Goal: Task Accomplishment & Management: Manage account settings

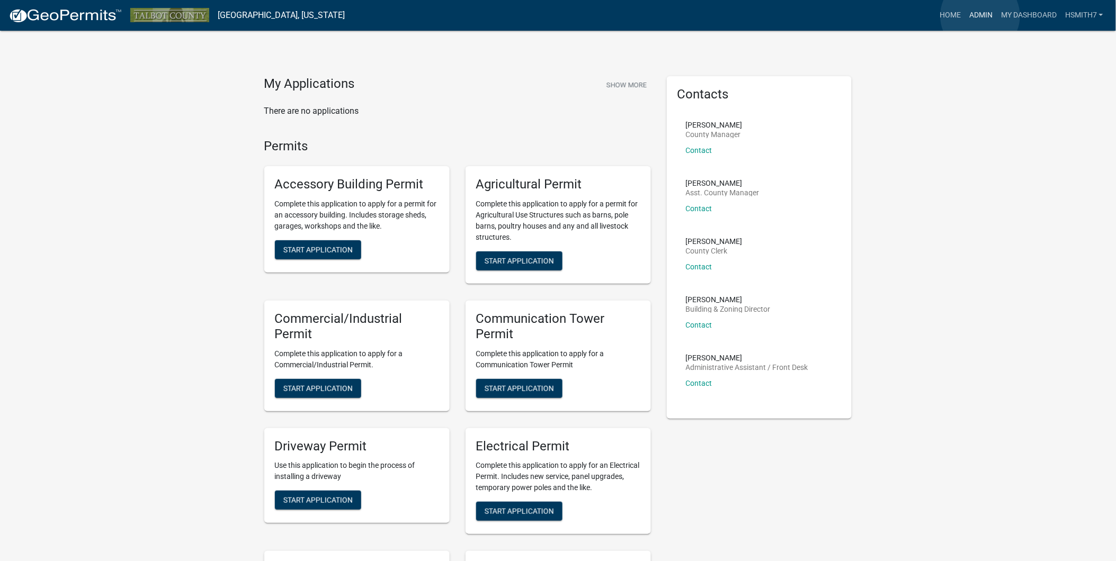
click at [980, 15] on link "Admin" at bounding box center [981, 15] width 32 height 20
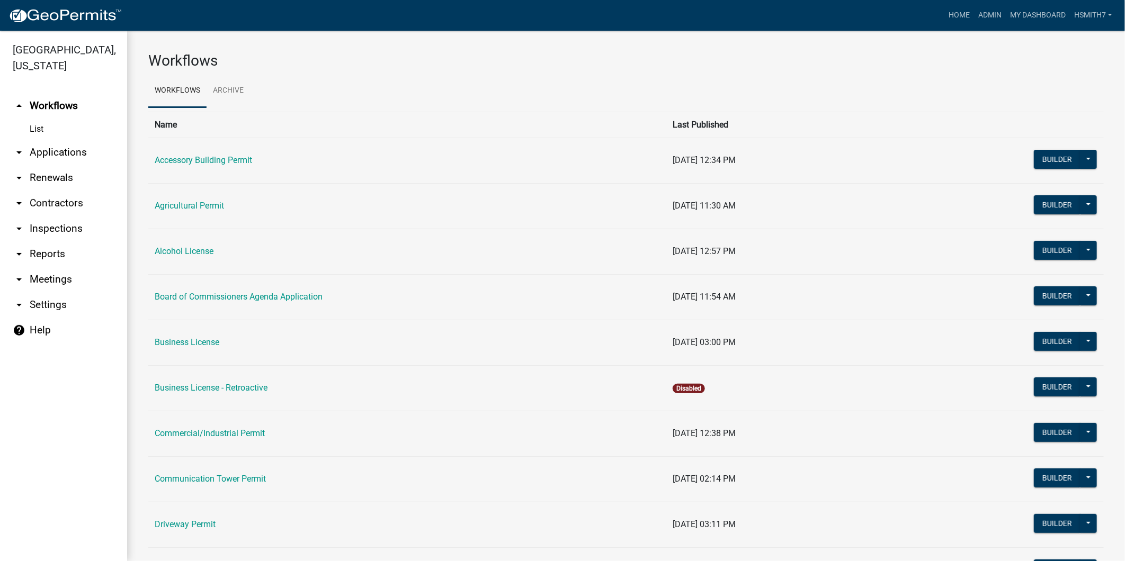
click at [67, 153] on link "arrow_drop_down Applications" at bounding box center [63, 152] width 127 height 25
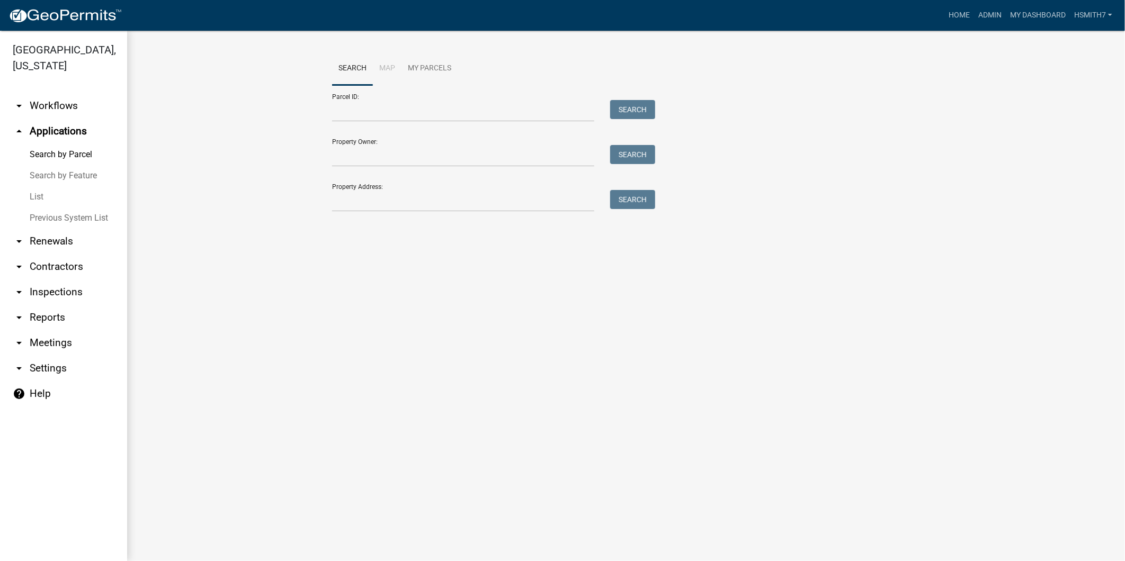
click at [61, 192] on link "List" at bounding box center [63, 196] width 127 height 21
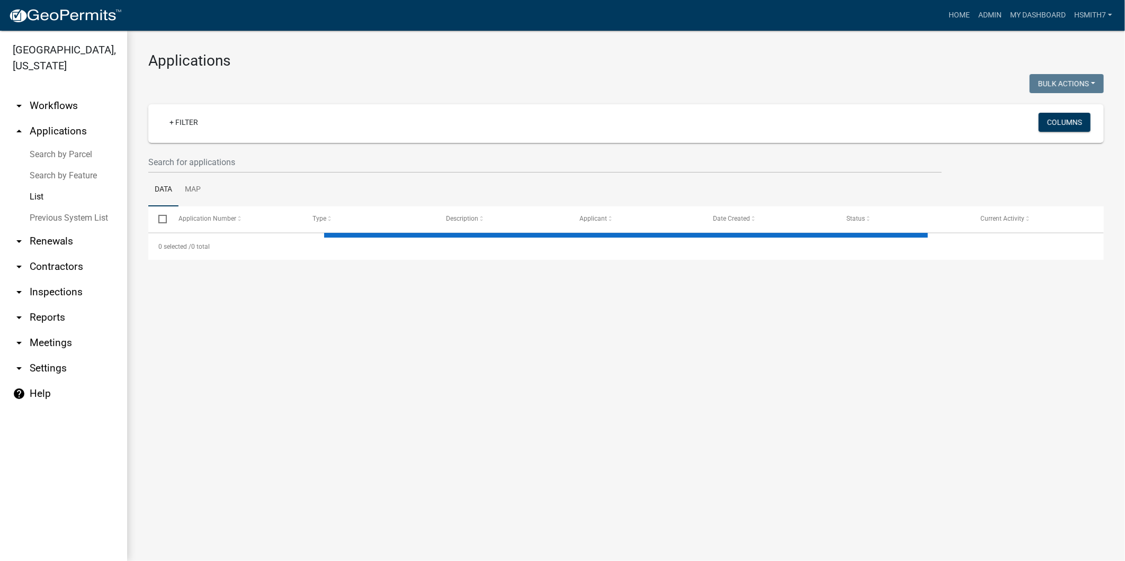
select select "3: 100"
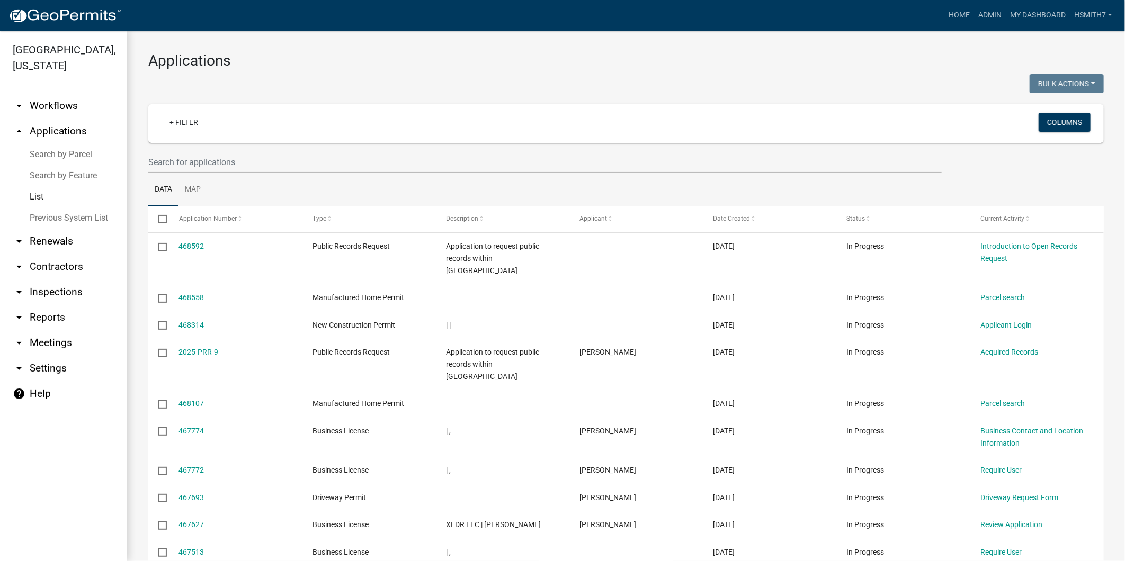
click at [0, 186] on link "List" at bounding box center [63, 196] width 127 height 21
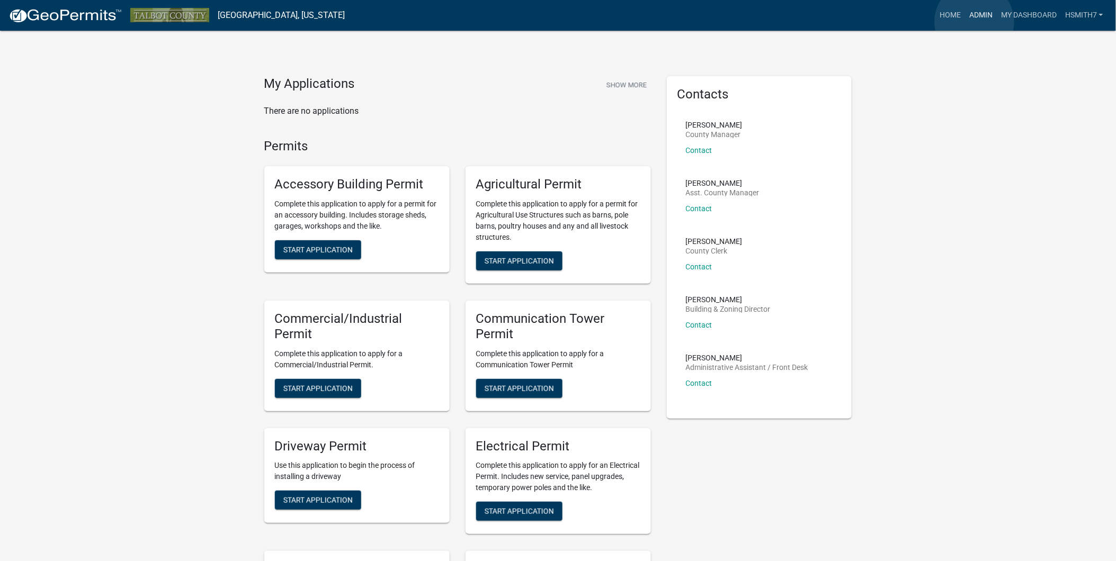
click at [975, 22] on link "Admin" at bounding box center [981, 15] width 32 height 20
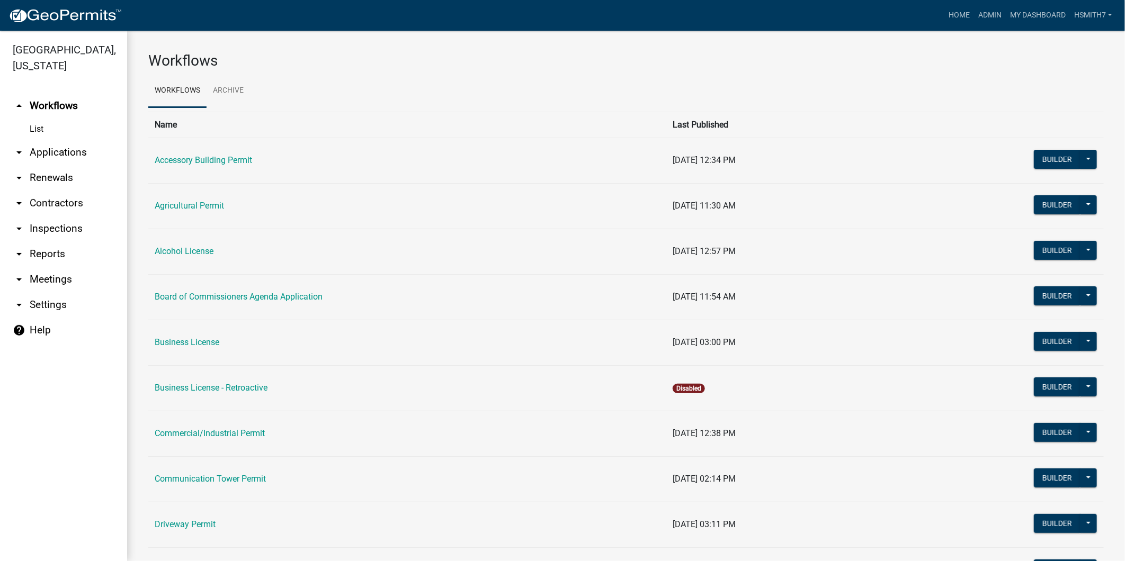
click at [35, 151] on link "arrow_drop_down Applications" at bounding box center [63, 152] width 127 height 25
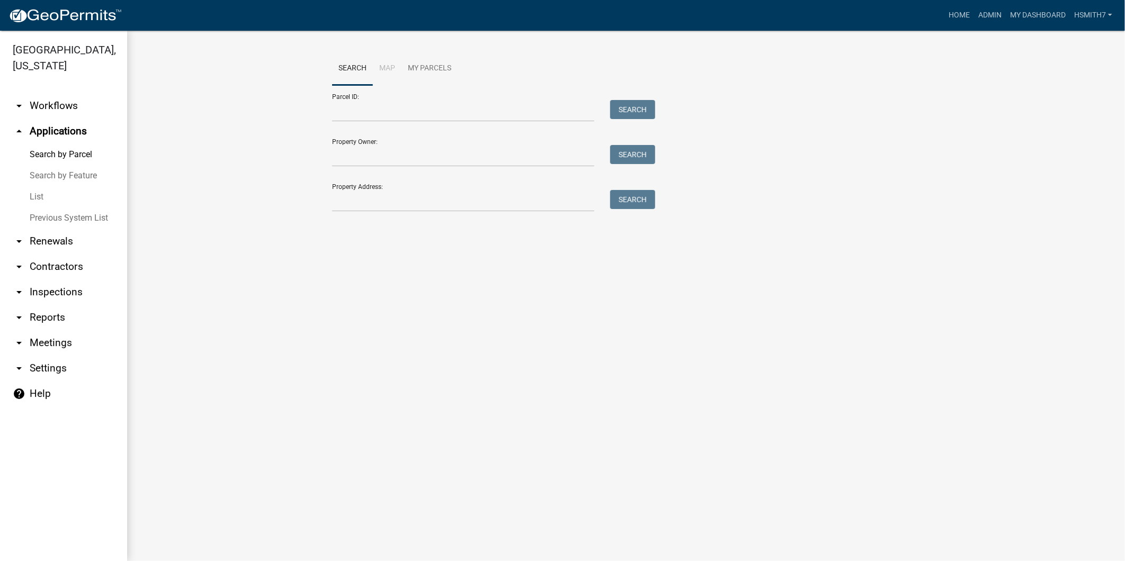
click at [44, 197] on link "List" at bounding box center [63, 196] width 127 height 21
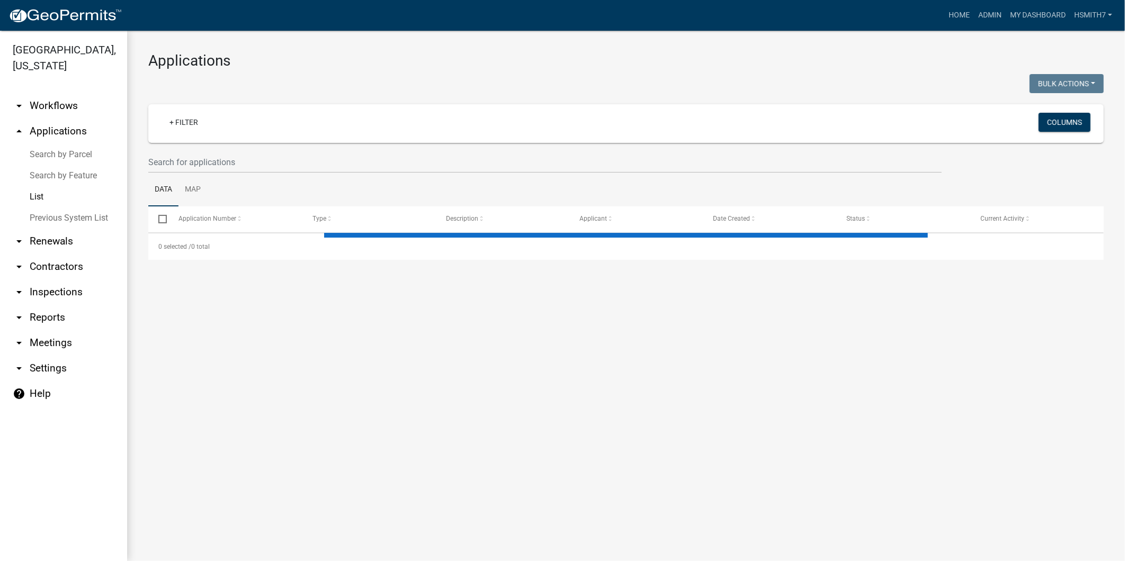
select select "3: 100"
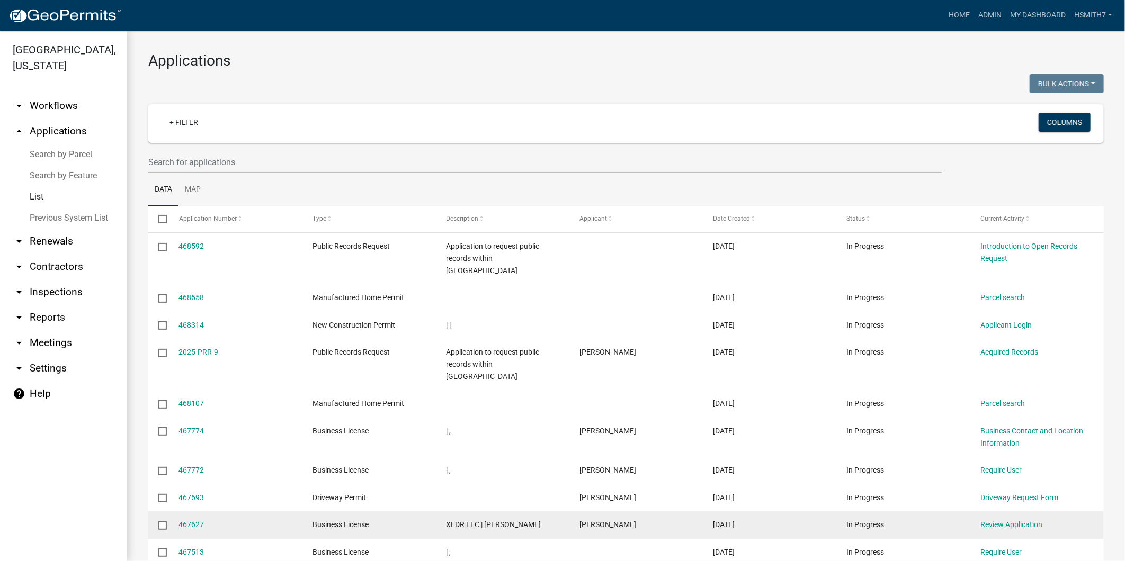
click at [610, 521] on span "[PERSON_NAME]" at bounding box center [607, 525] width 57 height 8
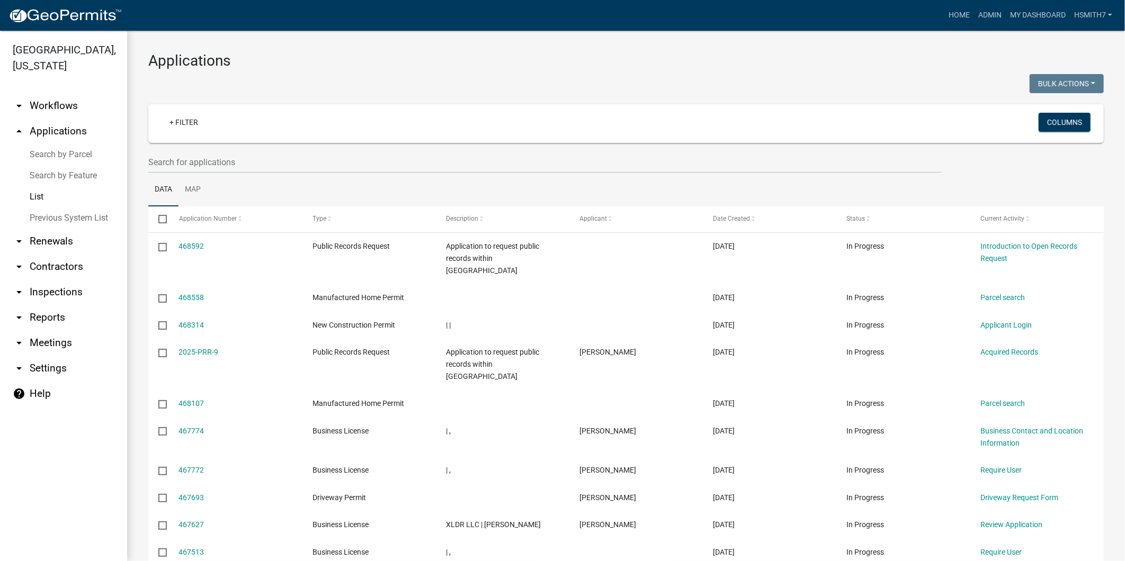
click at [525, 198] on ul "Data Map" at bounding box center [626, 189] width 956 height 33
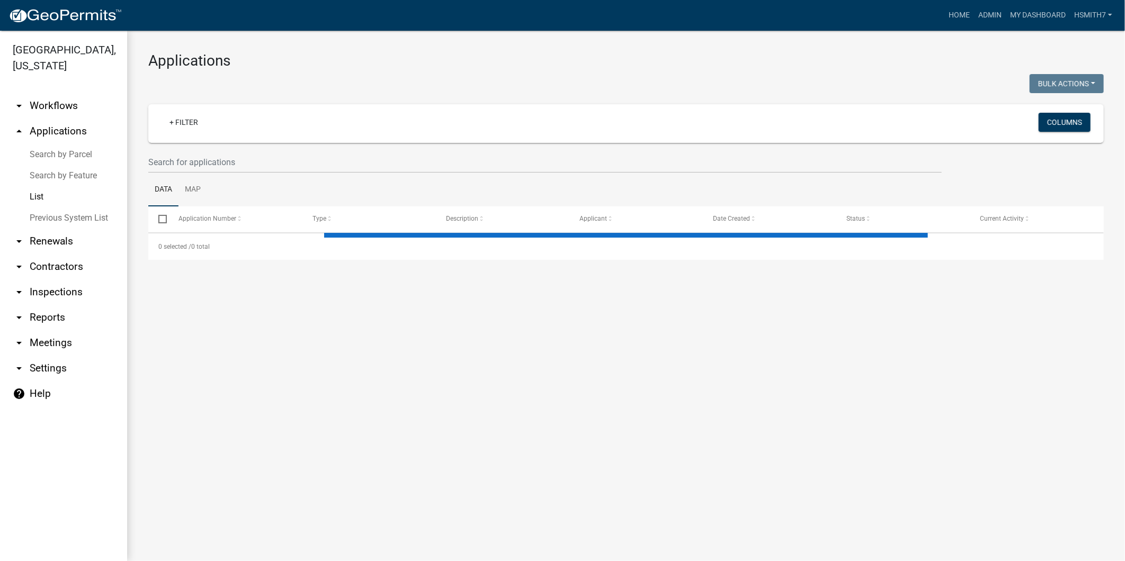
select select "3: 100"
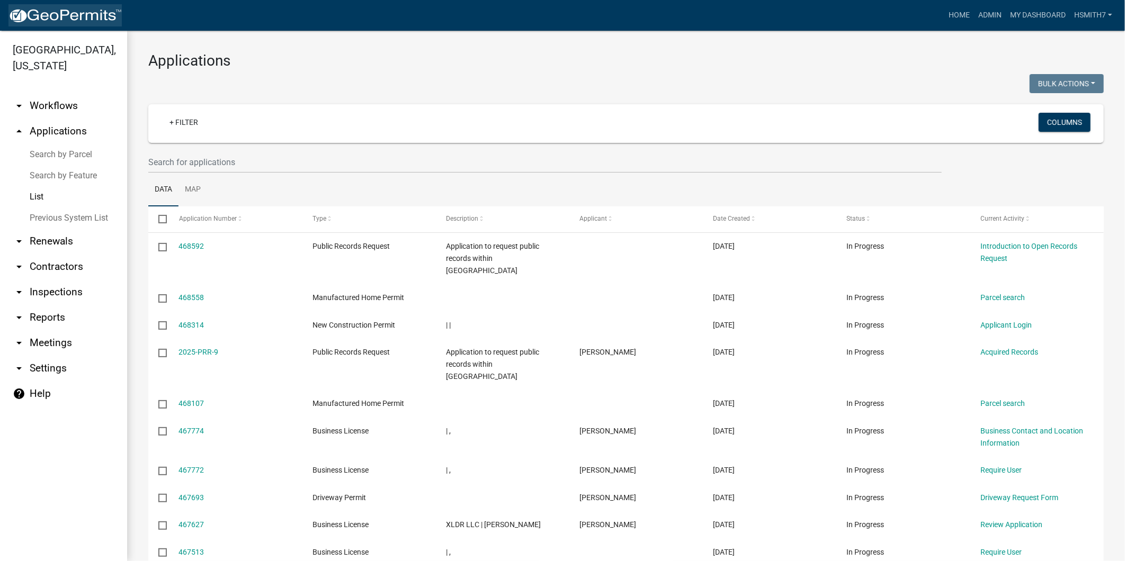
click at [32, 14] on img at bounding box center [64, 16] width 113 height 16
